Goal: Information Seeking & Learning: Learn about a topic

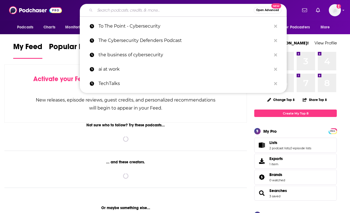
click at [119, 10] on input "Search podcasts, credits, & more..." at bounding box center [174, 10] width 159 height 9
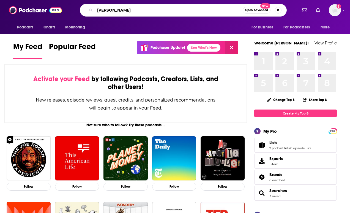
type input "[PERSON_NAME]"
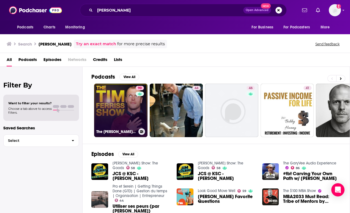
click at [116, 125] on link "90 The [PERSON_NAME] Show" at bounding box center [120, 109] width 53 height 53
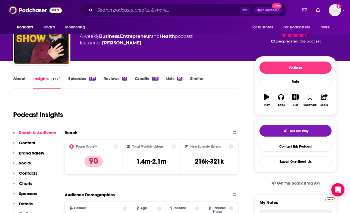
scroll to position [32, 0]
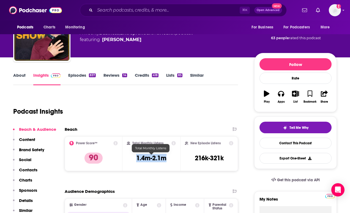
drag, startPoint x: 159, startPoint y: 157, endPoint x: 137, endPoint y: 157, distance: 21.8
click at [137, 157] on div "Total Monthly Listens 1.4m-2.1m" at bounding box center [151, 153] width 49 height 25
copy h3 "1.4m-2.1m"
click at [232, 142] on icon at bounding box center [231, 143] width 4 height 4
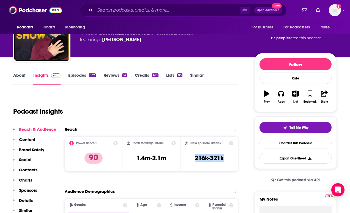
copy h3 "216k-321k"
drag, startPoint x: 227, startPoint y: 157, endPoint x: 190, endPoint y: 156, distance: 36.4
click at [190, 156] on div "New Episode Listens 216k-321k" at bounding box center [209, 153] width 48 height 25
click at [232, 143] on icon at bounding box center [231, 143] width 4 height 4
click at [134, 108] on div "Podcast Insights" at bounding box center [123, 108] width 221 height 28
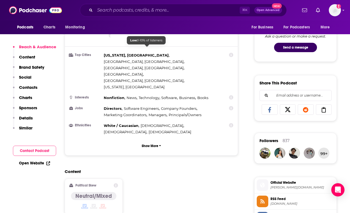
scroll to position [297, 0]
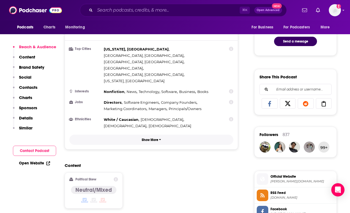
click at [160, 138] on icon "button" at bounding box center [160, 139] width 2 height 3
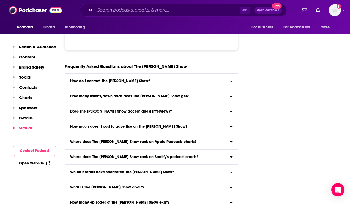
scroll to position [3071, 0]
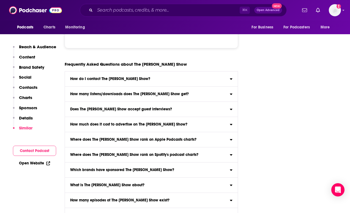
click at [154, 107] on h3 "Does The [PERSON_NAME] Show accept guest interviews?" at bounding box center [121, 109] width 102 height 4
click at [0, 0] on input "Does The [PERSON_NAME] Show accept guest interviews? Yes" at bounding box center [0, 0] width 0 height 0
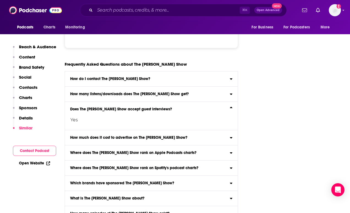
click at [154, 107] on h3 "Does The [PERSON_NAME] Show accept guest interviews?" at bounding box center [121, 109] width 102 height 4
click at [0, 0] on input "Does The [PERSON_NAME] Show accept guest interviews? Yes" at bounding box center [0, 0] width 0 height 0
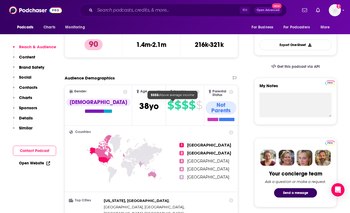
scroll to position [128, 0]
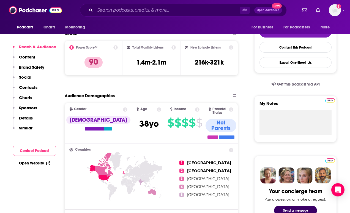
click at [36, 55] on div "Reach & Audience Content Brand Safety Social Contacts Charts Sponsors Details S…" at bounding box center [34, 89] width 43 height 91
click at [30, 57] on p "Content" at bounding box center [27, 56] width 16 height 5
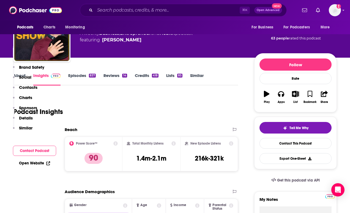
scroll to position [0, 0]
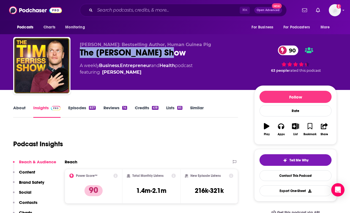
drag, startPoint x: 171, startPoint y: 53, endPoint x: 80, endPoint y: 53, distance: 91.4
click at [80, 53] on div "The [PERSON_NAME] Show 90" at bounding box center [163, 52] width 166 height 11
copy h2 "The [PERSON_NAME] Show"
